Goal: Complete application form

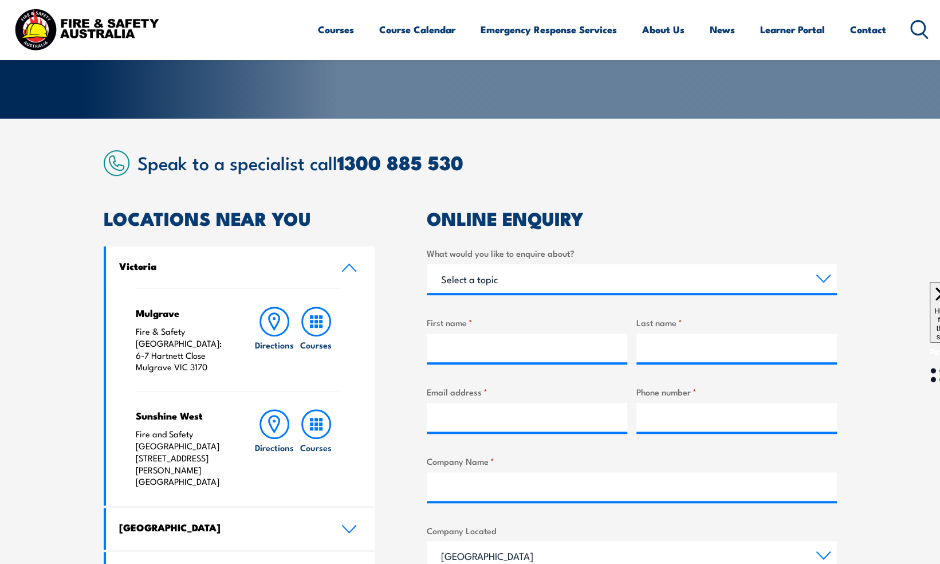
scroll to position [215, 0]
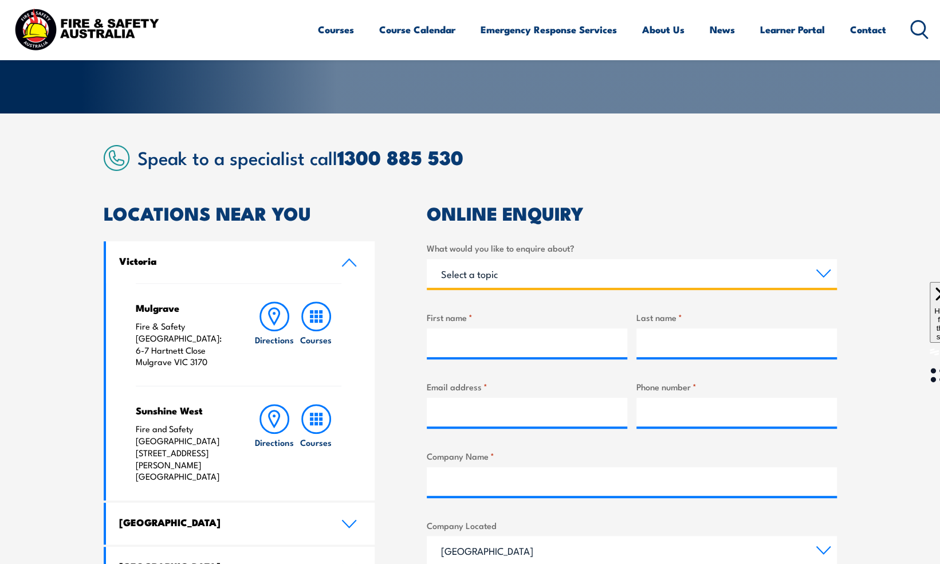
click at [484, 278] on select "Select a topic Training Emergency Response Services General Enquiry" at bounding box center [632, 273] width 410 height 29
select select "Training"
click at [427, 259] on select "Select a topic Training Emergency Response Services General Enquiry" at bounding box center [632, 273] width 410 height 29
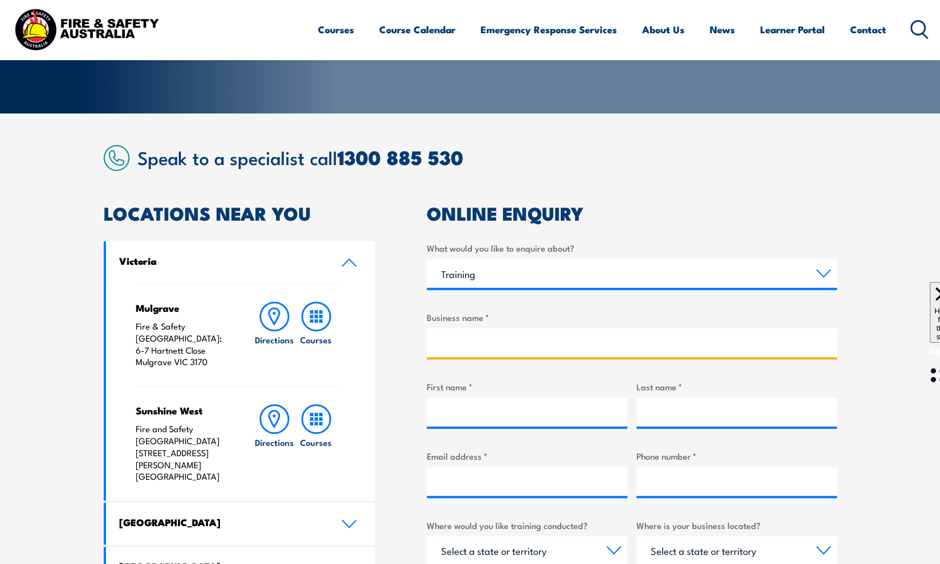
click at [479, 329] on input "Business name *" at bounding box center [632, 342] width 410 height 29
type input "Lime Recruitment"
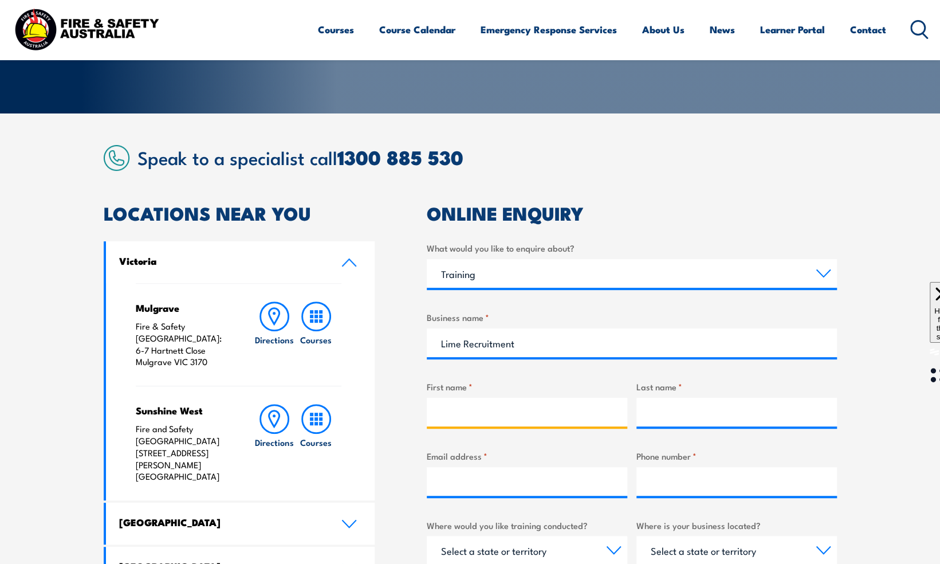
click at [458, 424] on input "First name *" at bounding box center [527, 412] width 201 height 29
type input "Lauren"
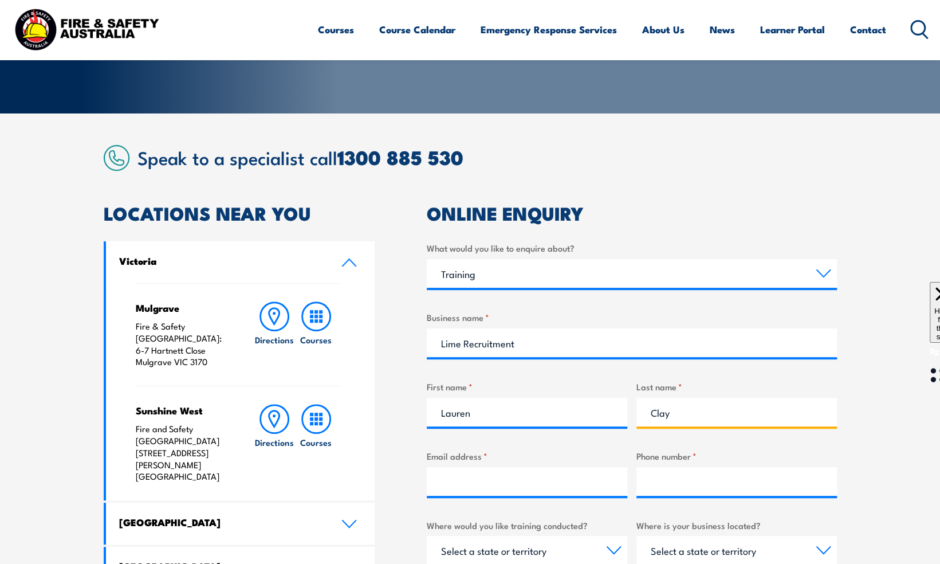
type input "Clay"
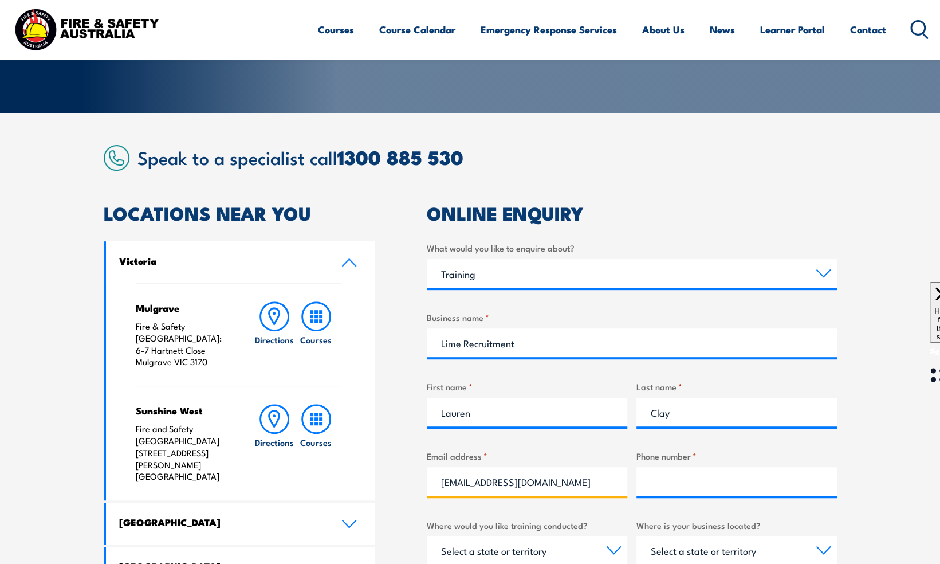
type input "[EMAIL_ADDRESS][DOMAIN_NAME]"
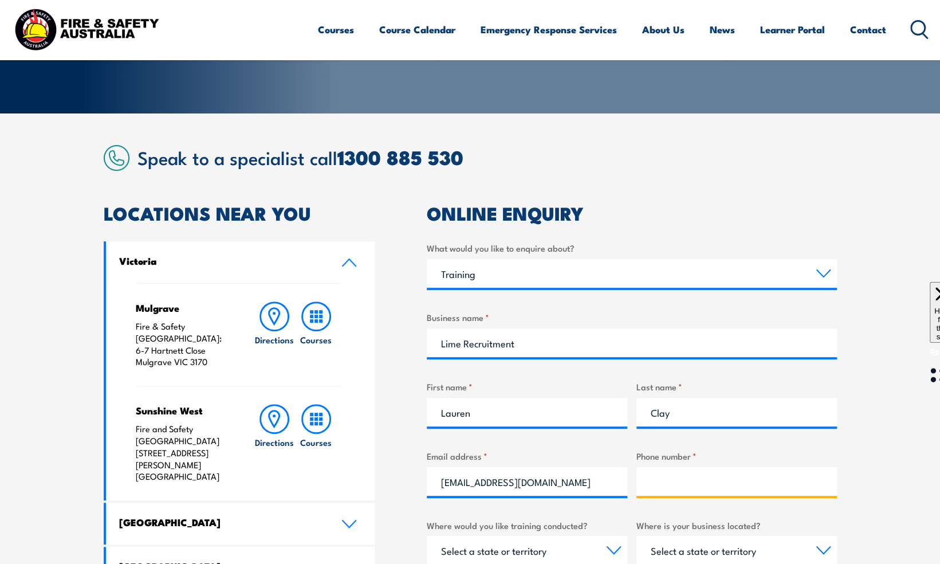
click at [665, 493] on input "Phone number *" at bounding box center [737, 481] width 201 height 29
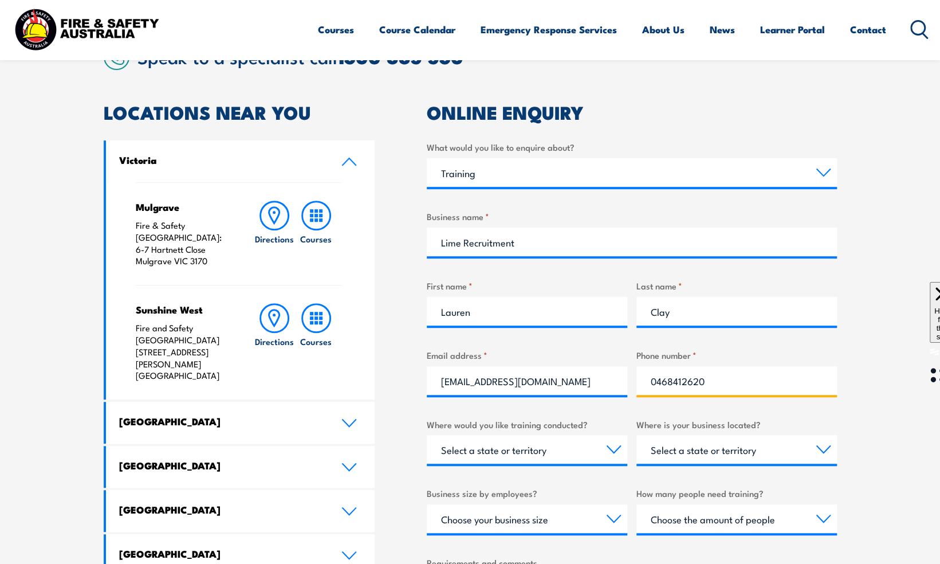
scroll to position [320, 0]
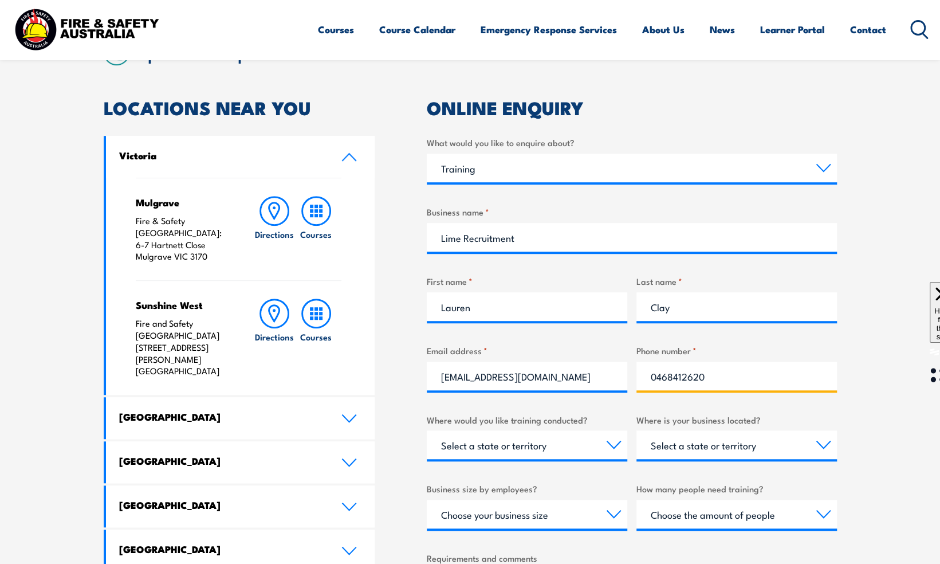
type input "0468412620"
click at [540, 435] on select "Select a state or territory Nationally - multiple locations [GEOGRAPHIC_DATA] […" at bounding box center [527, 444] width 201 height 29
select select "QLD"
click at [427, 430] on select "Select a state or territory Nationally - multiple locations [GEOGRAPHIC_DATA] […" at bounding box center [527, 444] width 201 height 29
click at [688, 450] on select "Select a state or territory [GEOGRAPHIC_DATA] [GEOGRAPHIC_DATA] [GEOGRAPHIC_DAT…" at bounding box center [737, 444] width 201 height 29
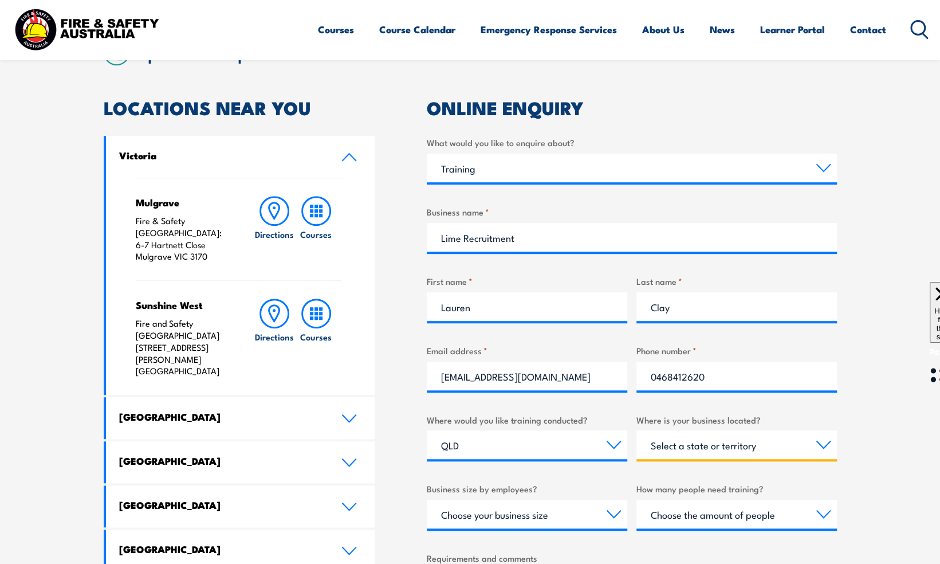
select select "QLD"
click at [637, 430] on select "Select a state or territory [GEOGRAPHIC_DATA] [GEOGRAPHIC_DATA] [GEOGRAPHIC_DAT…" at bounding box center [737, 444] width 201 height 29
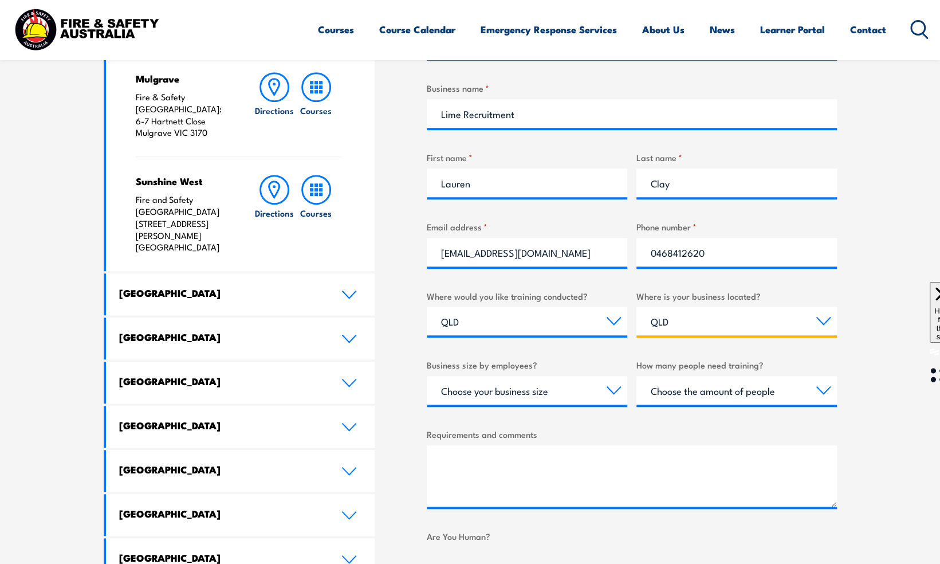
scroll to position [458, 0]
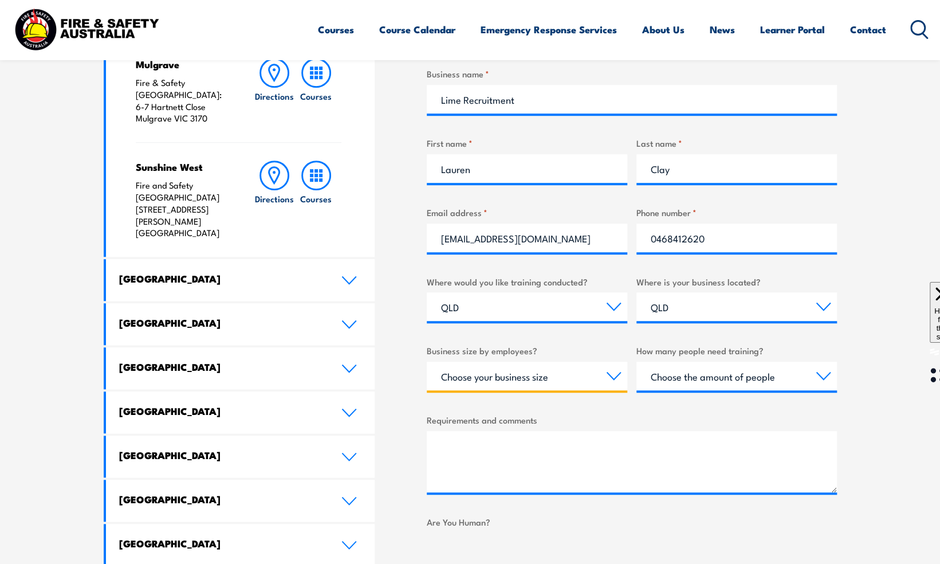
click at [522, 383] on select "Choose your business size 1 to 19 20 to 199 200+" at bounding box center [527, 376] width 201 height 29
click at [503, 315] on select "Select a state or territory Nationally - multiple locations [GEOGRAPHIC_DATA] […" at bounding box center [527, 306] width 201 height 29
click at [501, 298] on select "Select a state or territory Nationally - multiple locations [GEOGRAPHIC_DATA] […" at bounding box center [527, 306] width 201 height 29
click at [492, 386] on select "Choose your business size 1 to 19 20 to 199 200+" at bounding box center [527, 376] width 201 height 29
select select "1 to 19"
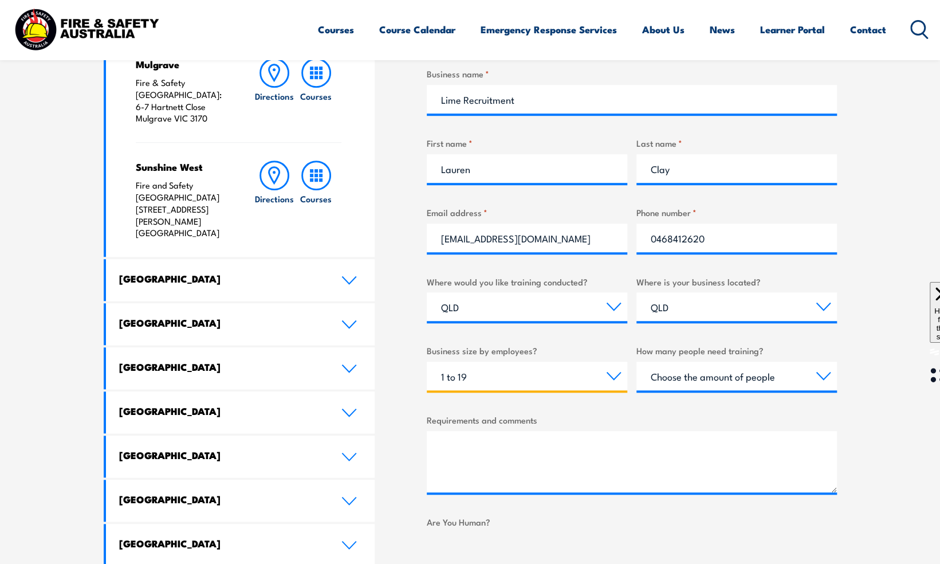
click at [427, 362] on select "Choose your business size 1 to 19 20 to 199 200+" at bounding box center [527, 376] width 201 height 29
click at [720, 381] on select "Choose the amount of people 1 to 4 5 to 19 20+" at bounding box center [737, 376] width 201 height 29
select select "1 to 4"
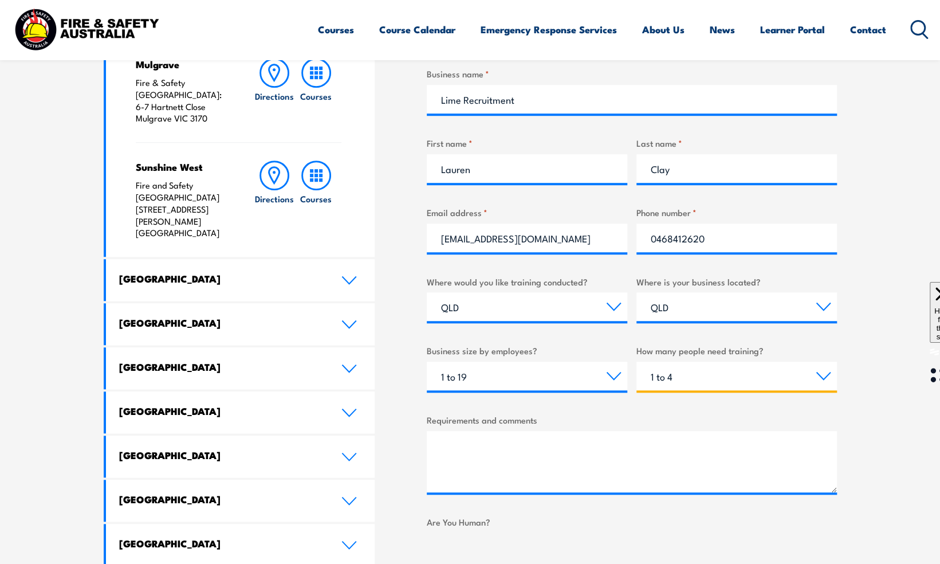
click at [637, 362] on select "Choose the amount of people 1 to 4 5 to 19 20+" at bounding box center [737, 376] width 201 height 29
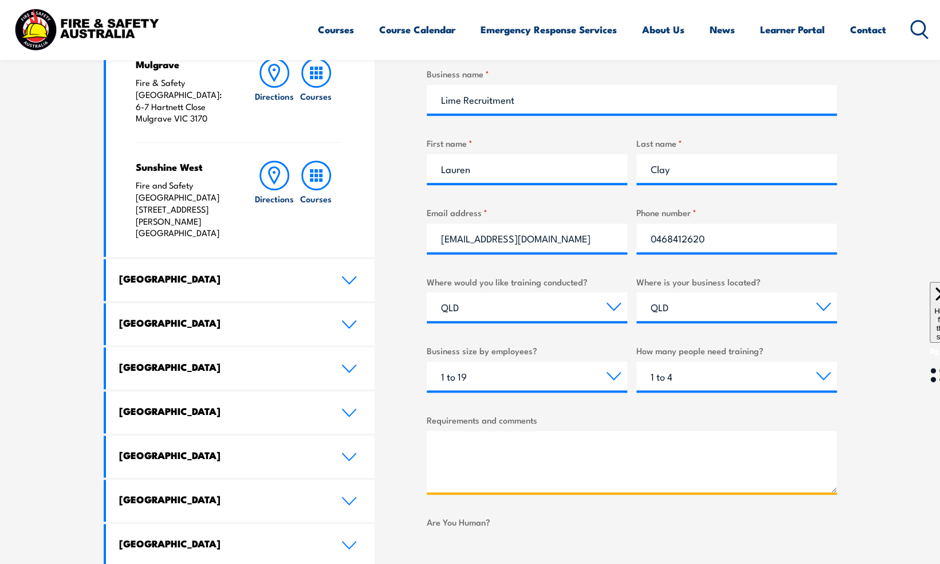
click at [550, 451] on textarea "Requirements and comments" at bounding box center [632, 461] width 410 height 61
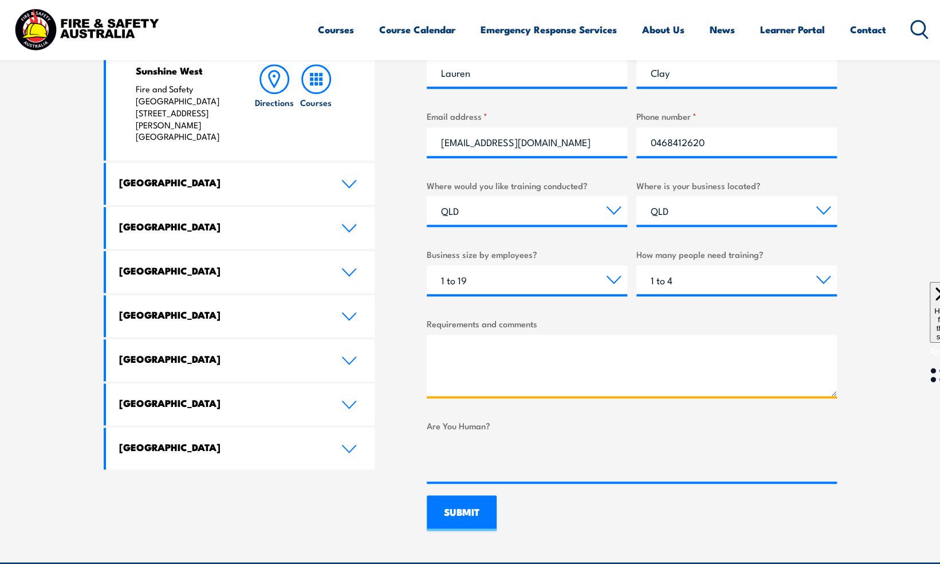
scroll to position [556, 0]
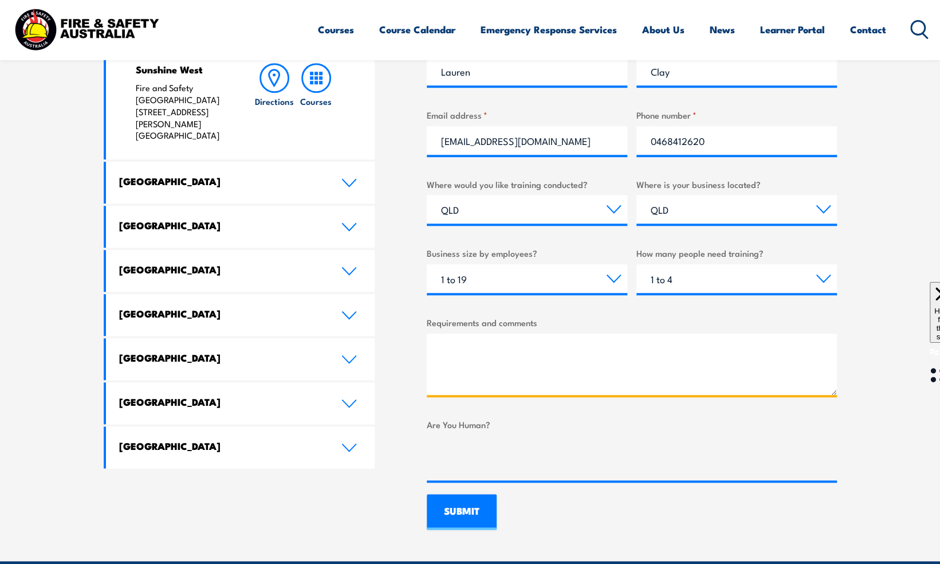
click at [466, 371] on textarea "Requirements and comments" at bounding box center [632, 364] width 410 height 61
click at [466, 371] on textarea "Sma" at bounding box center [632, 364] width 410 height 61
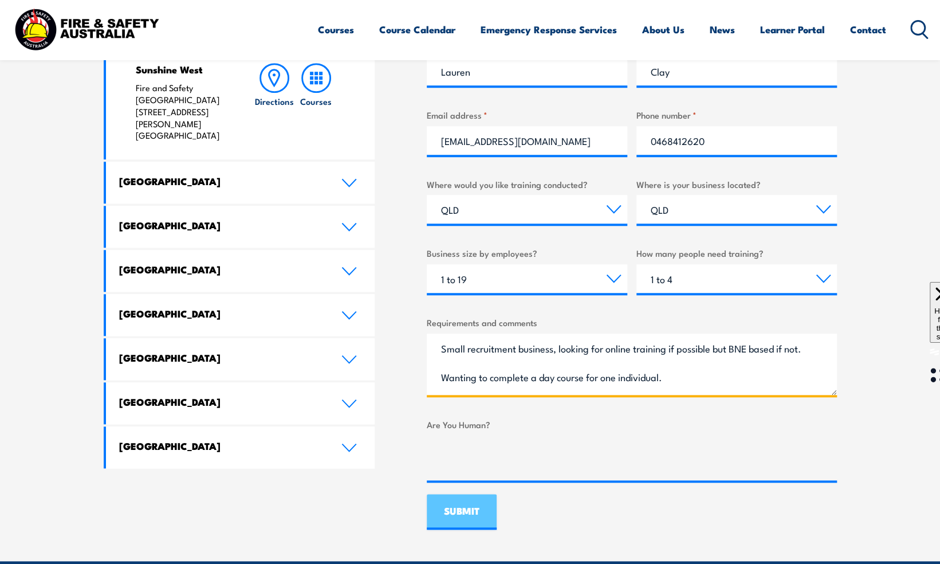
type textarea "Small recruitment business, looking for online training if possible but BNE bas…"
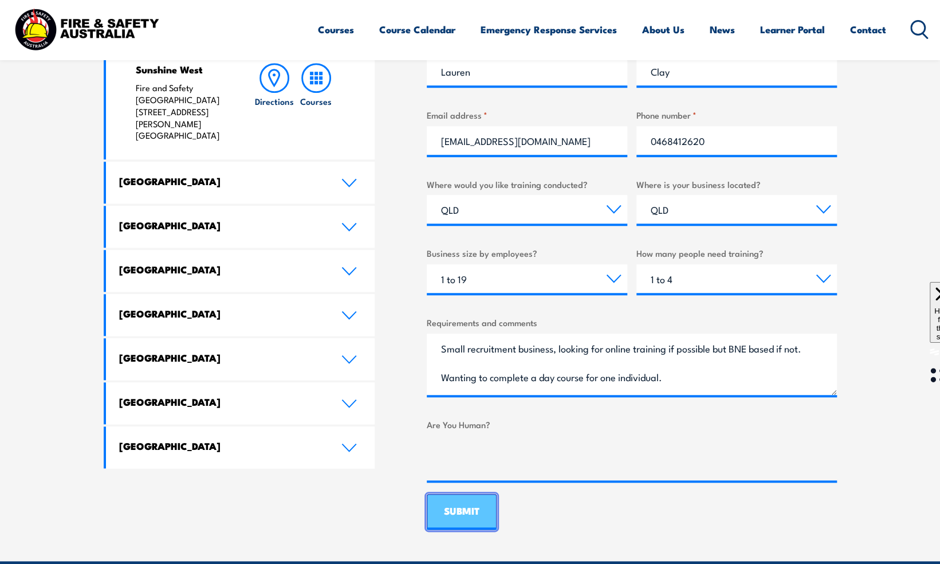
click at [458, 511] on input "SUBMIT" at bounding box center [462, 512] width 70 height 36
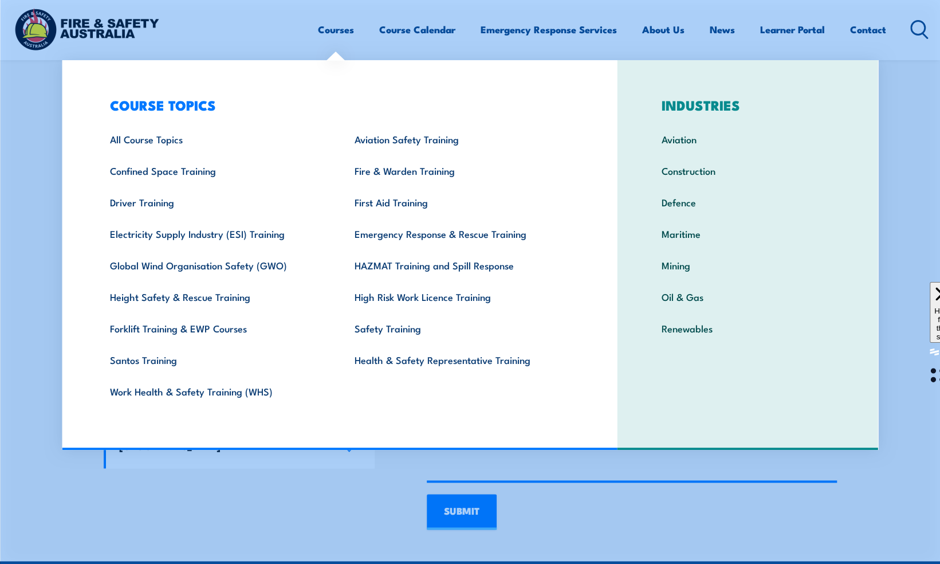
click at [371, 494] on div "LOCATIONS NEAR YOU [GEOGRAPHIC_DATA][PERSON_NAME] Fire & Safety [GEOGRAPHIC_DAT…" at bounding box center [240, 197] width 272 height 666
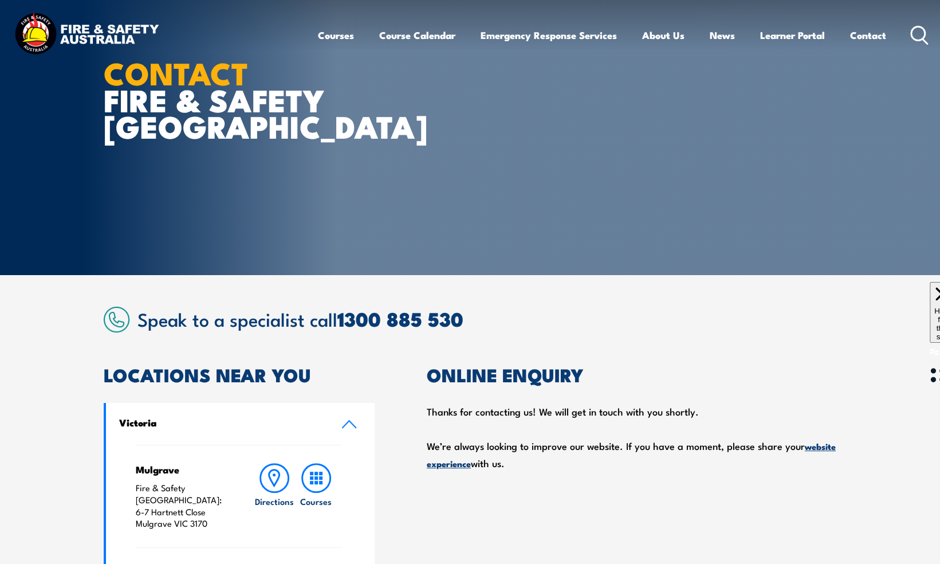
scroll to position [0, 0]
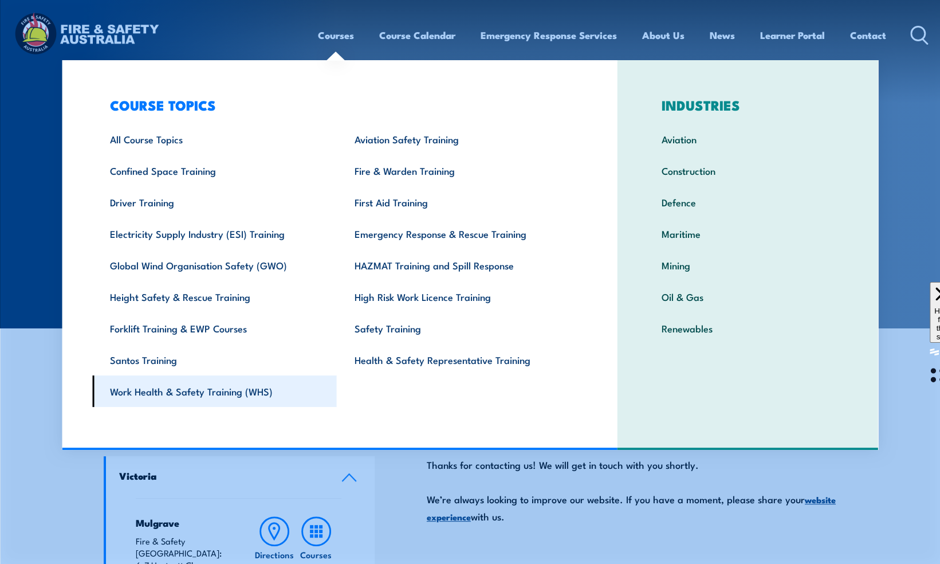
click at [206, 390] on link "Work Health & Safety Training (WHS)" at bounding box center [214, 391] width 245 height 32
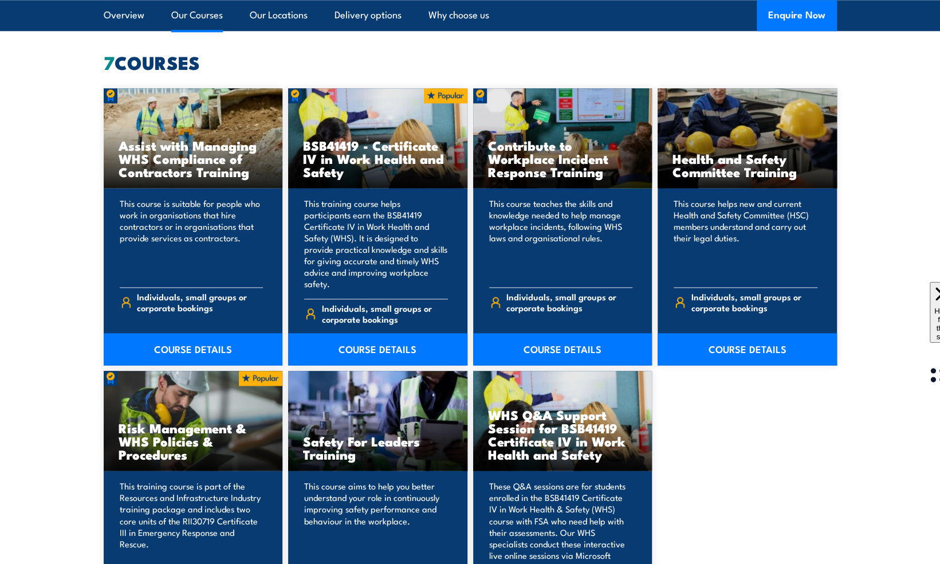
scroll to position [885, 0]
